Goal: Obtain resource: Download file/media

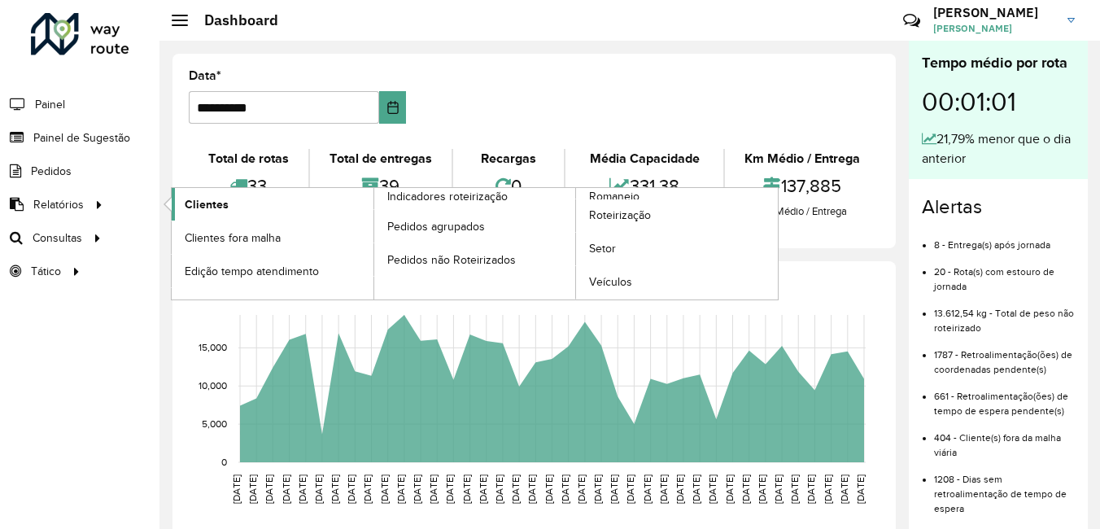
click at [237, 199] on link "Clientes" at bounding box center [273, 204] width 202 height 33
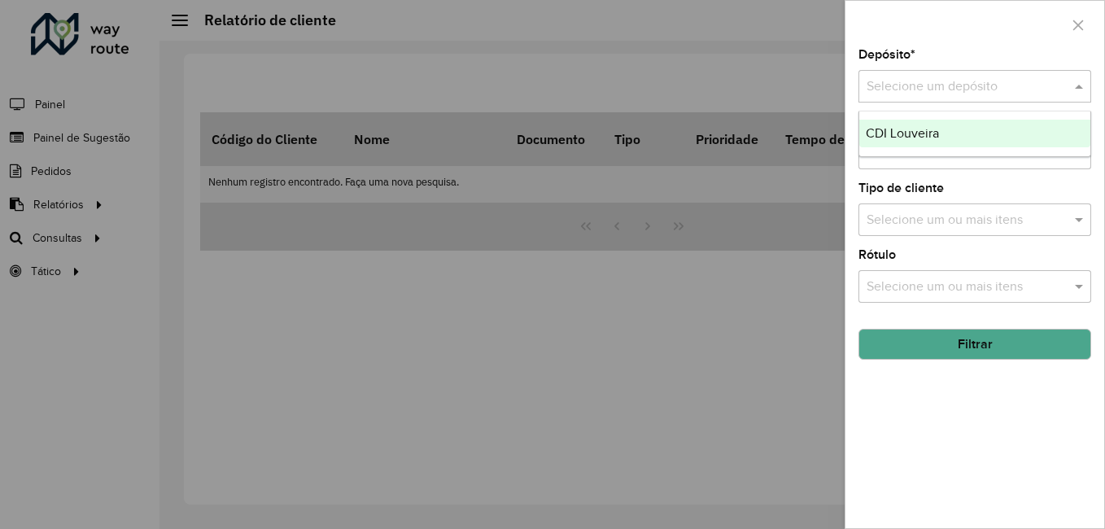
click at [1002, 94] on input "text" at bounding box center [959, 87] width 184 height 20
click at [998, 125] on div "CDI Louveira" at bounding box center [974, 134] width 231 height 28
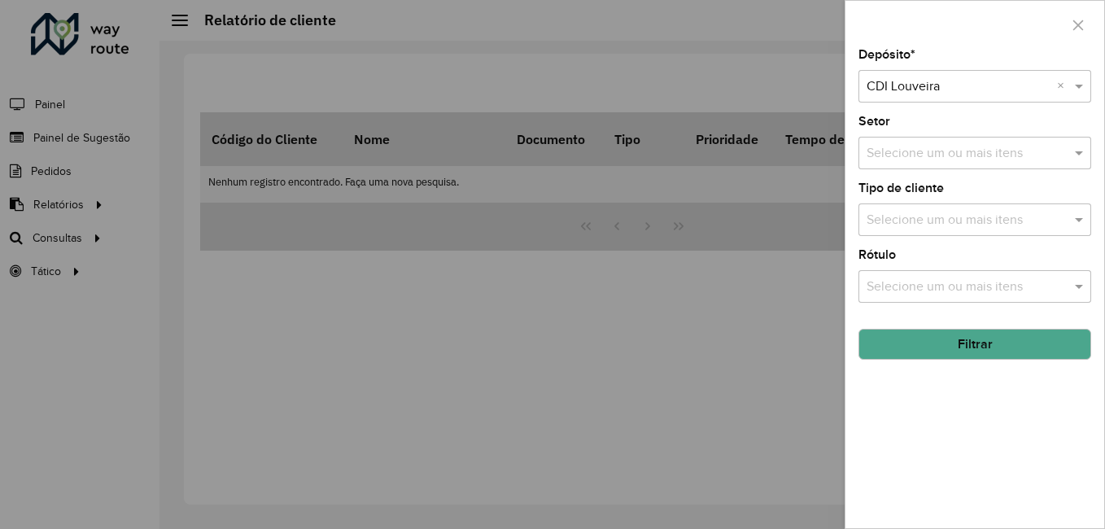
click at [997, 342] on button "Filtrar" at bounding box center [974, 344] width 233 height 31
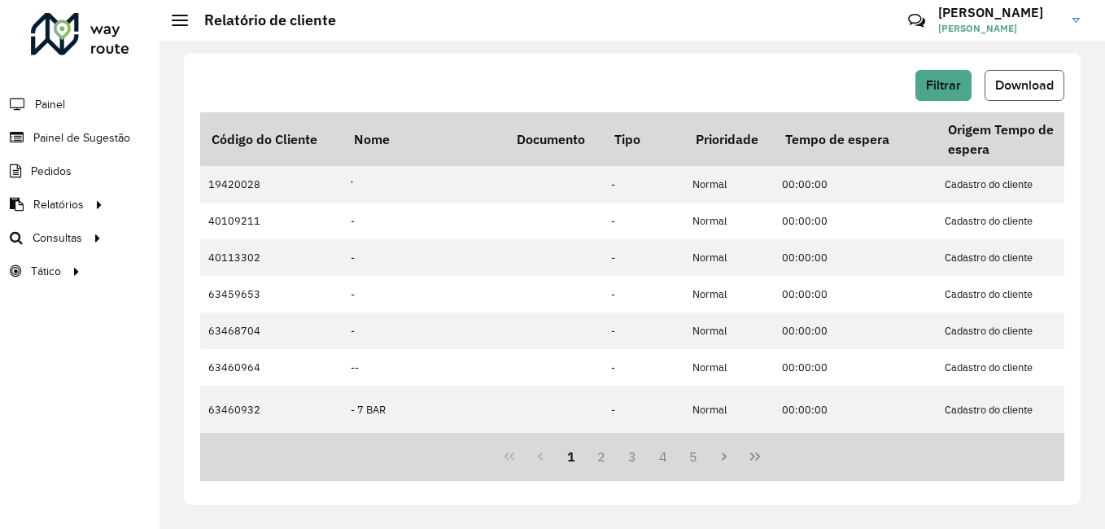
click at [1030, 76] on button "Download" at bounding box center [1025, 85] width 80 height 31
click at [995, 78] on span "Download" at bounding box center [1024, 85] width 59 height 14
